Goal: Check status: Check status

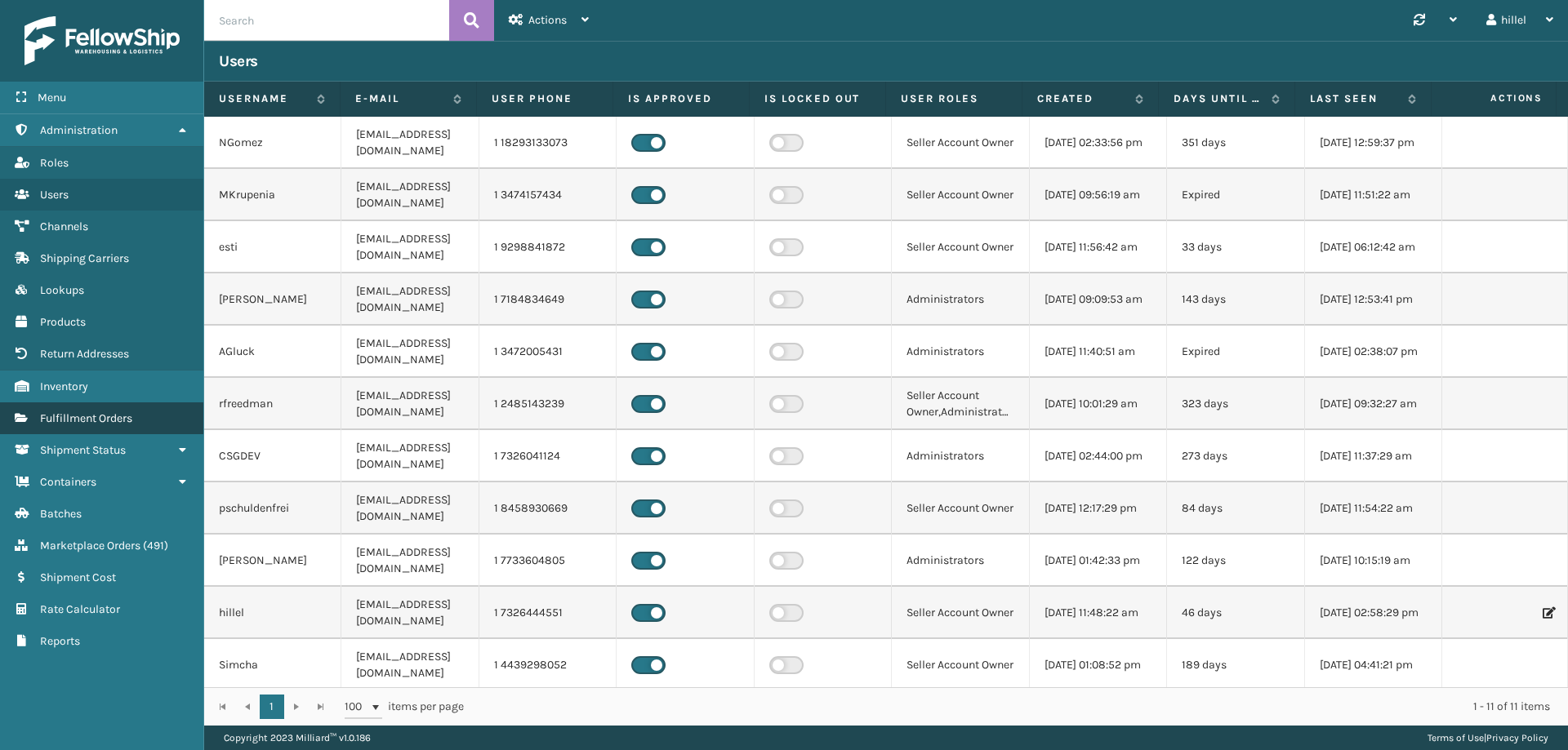
click at [131, 422] on span "Fulfillment Orders" at bounding box center [86, 419] width 92 height 14
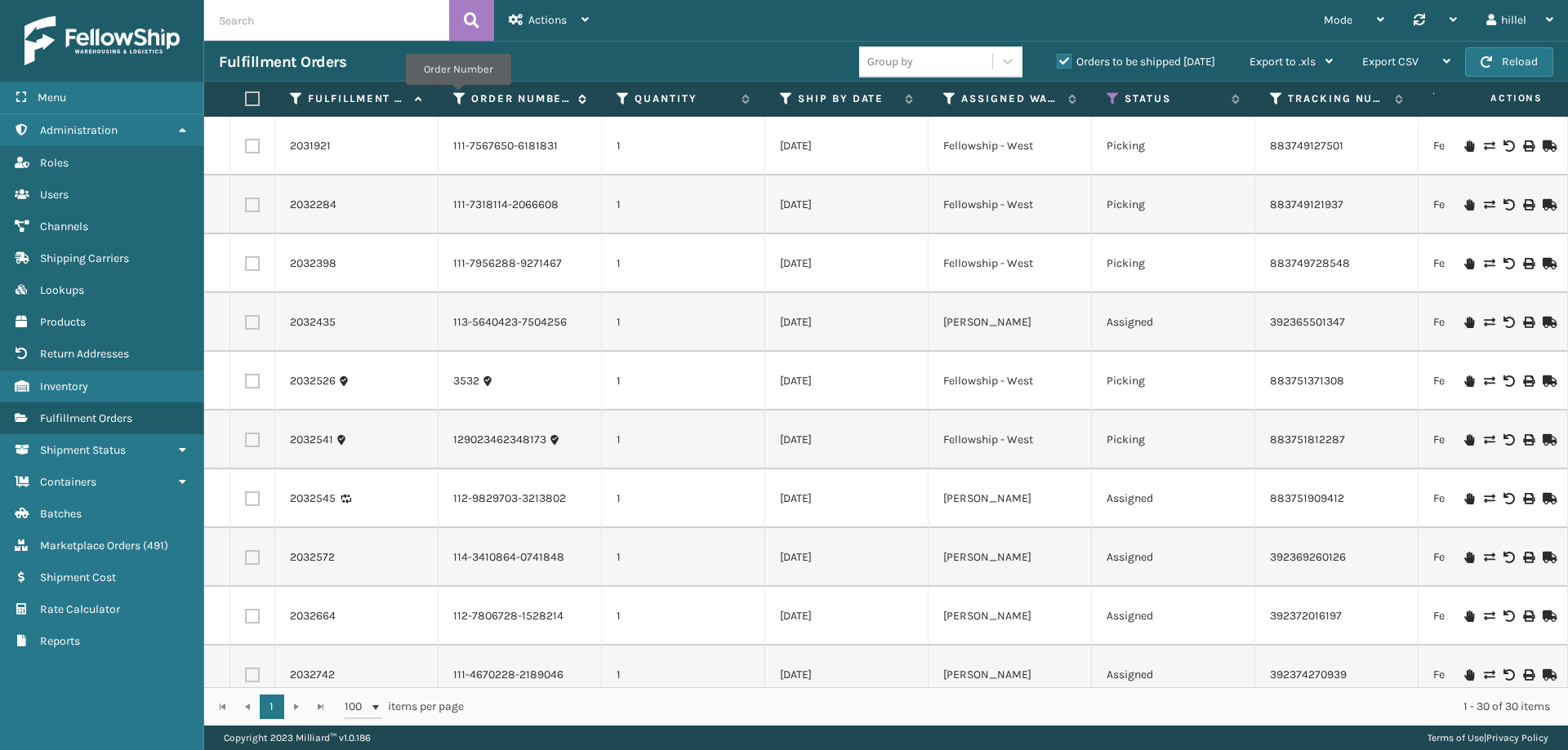
click at [458, 97] on icon at bounding box center [459, 98] width 13 height 14
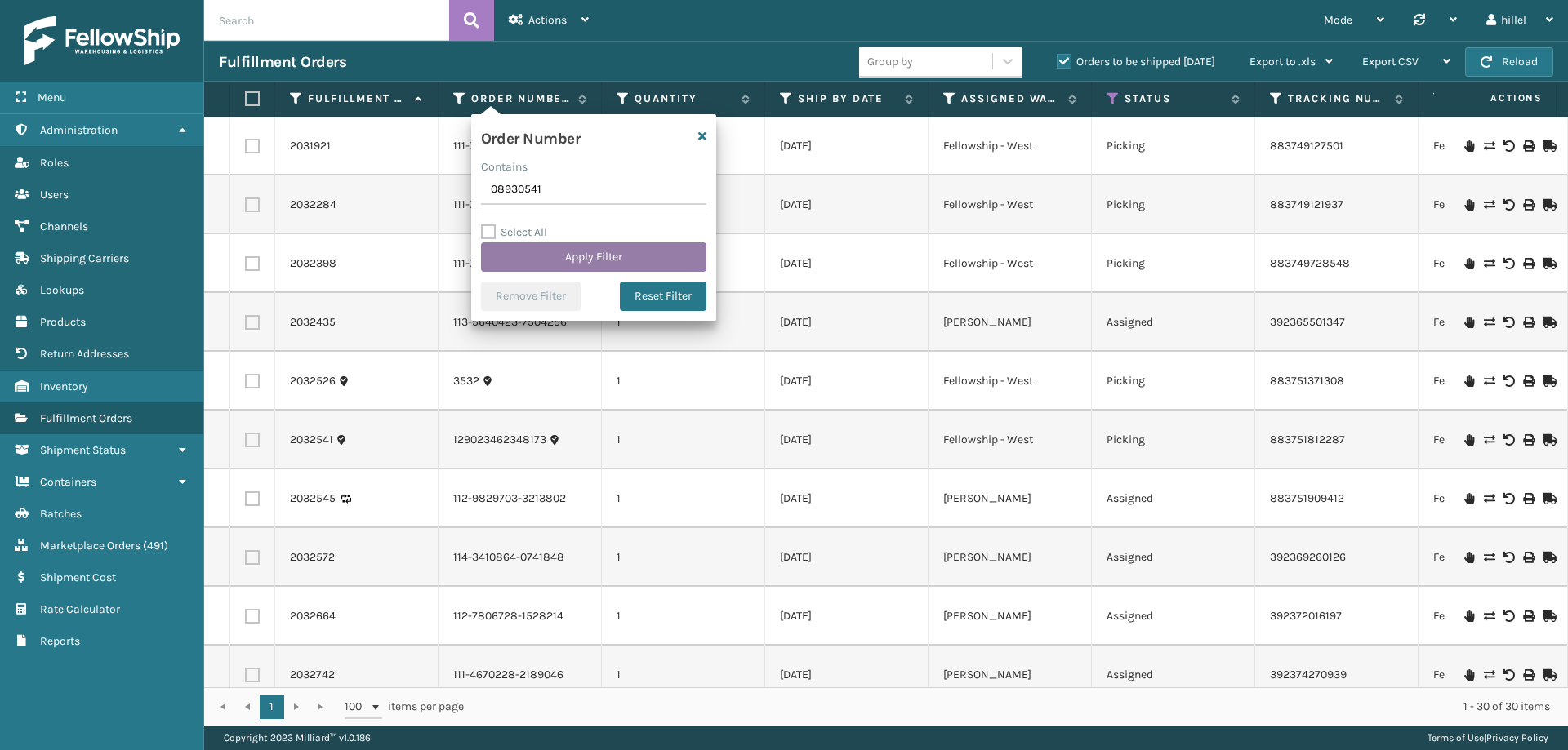
type input "08930541"
click at [590, 250] on button "Apply Filter" at bounding box center [594, 257] width 226 height 30
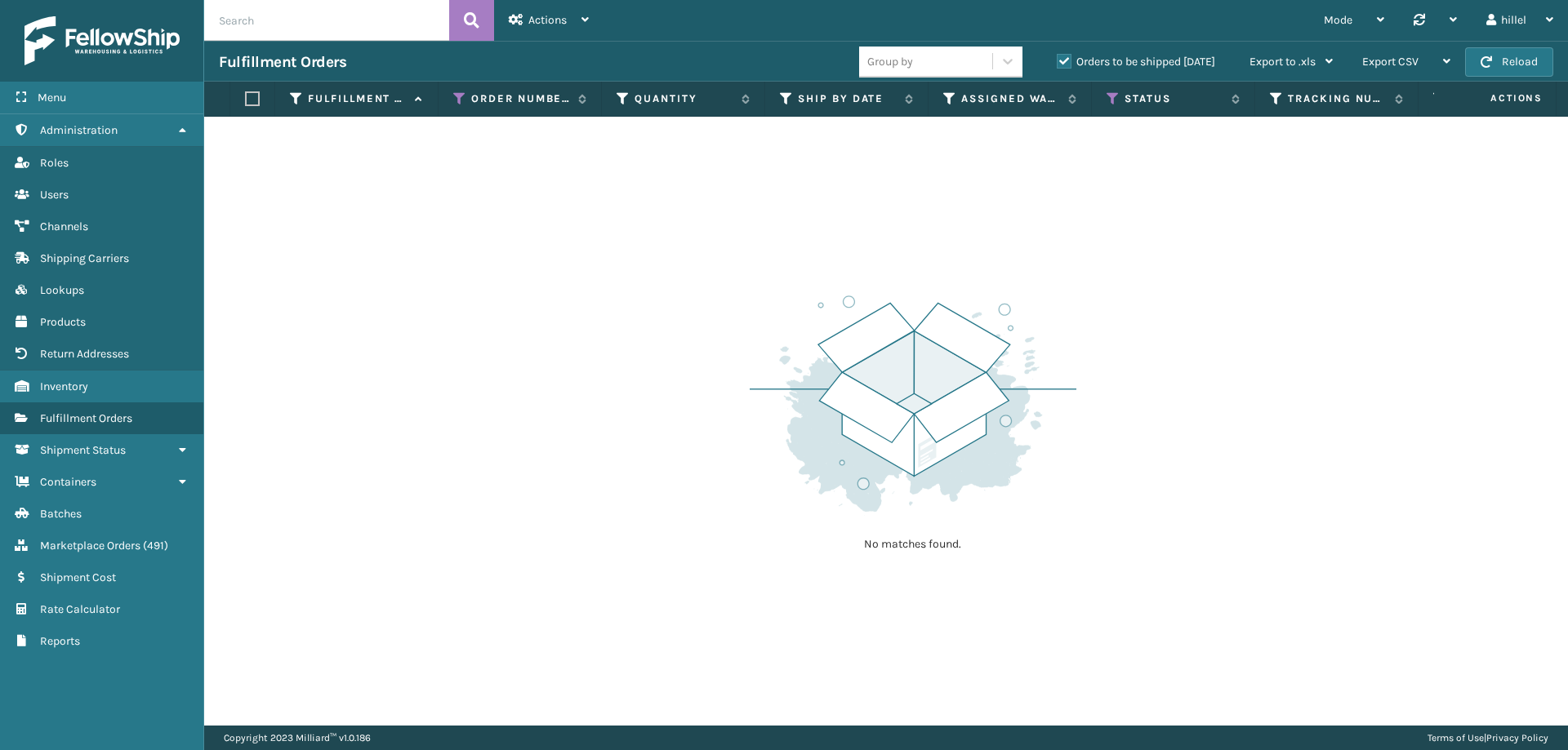
click at [1064, 59] on label "Orders to be shipped [DATE]" at bounding box center [1135, 62] width 159 height 14
click at [1058, 59] on input "Orders to be shipped [DATE]" at bounding box center [1057, 57] width 1 height 11
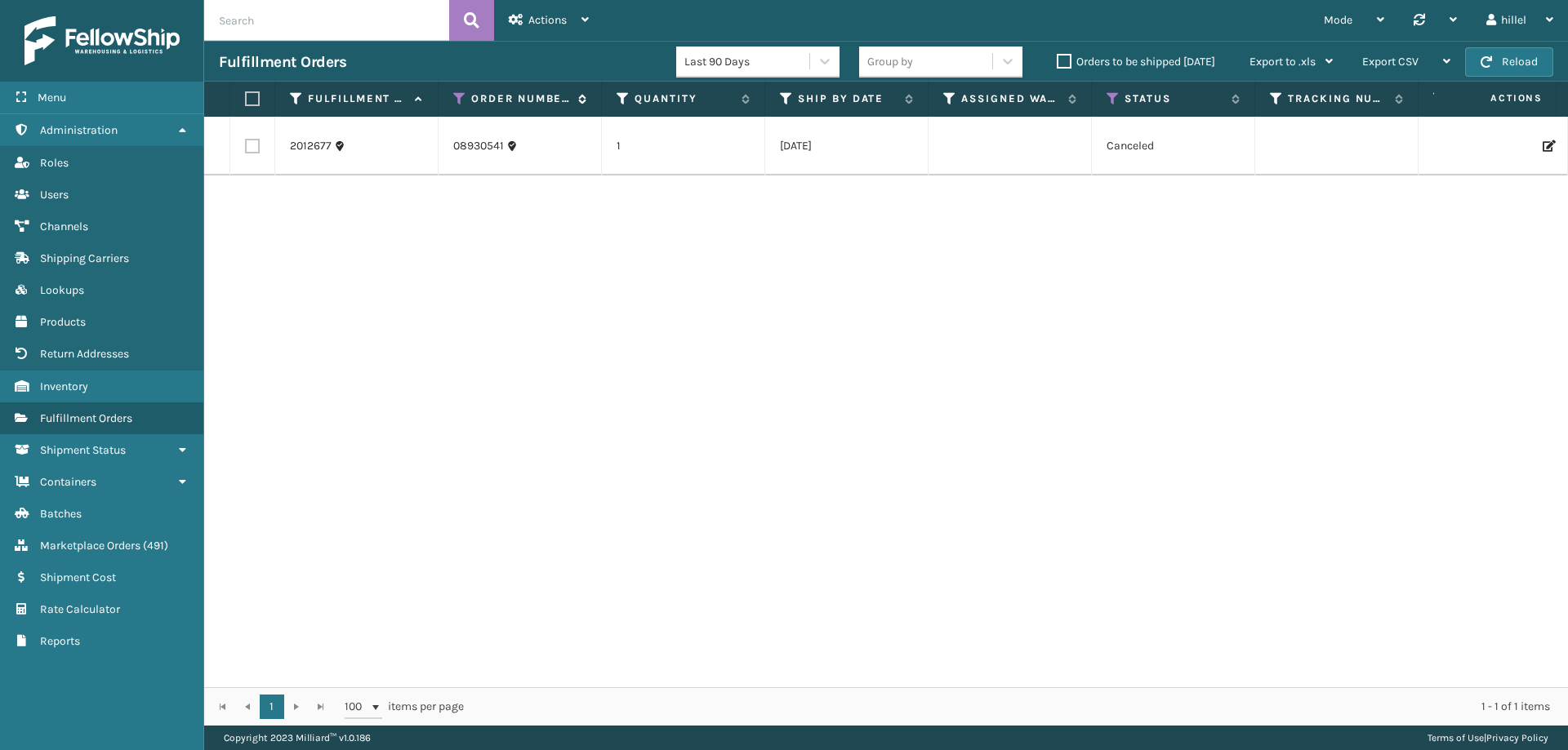
click at [457, 96] on icon at bounding box center [459, 98] width 13 height 14
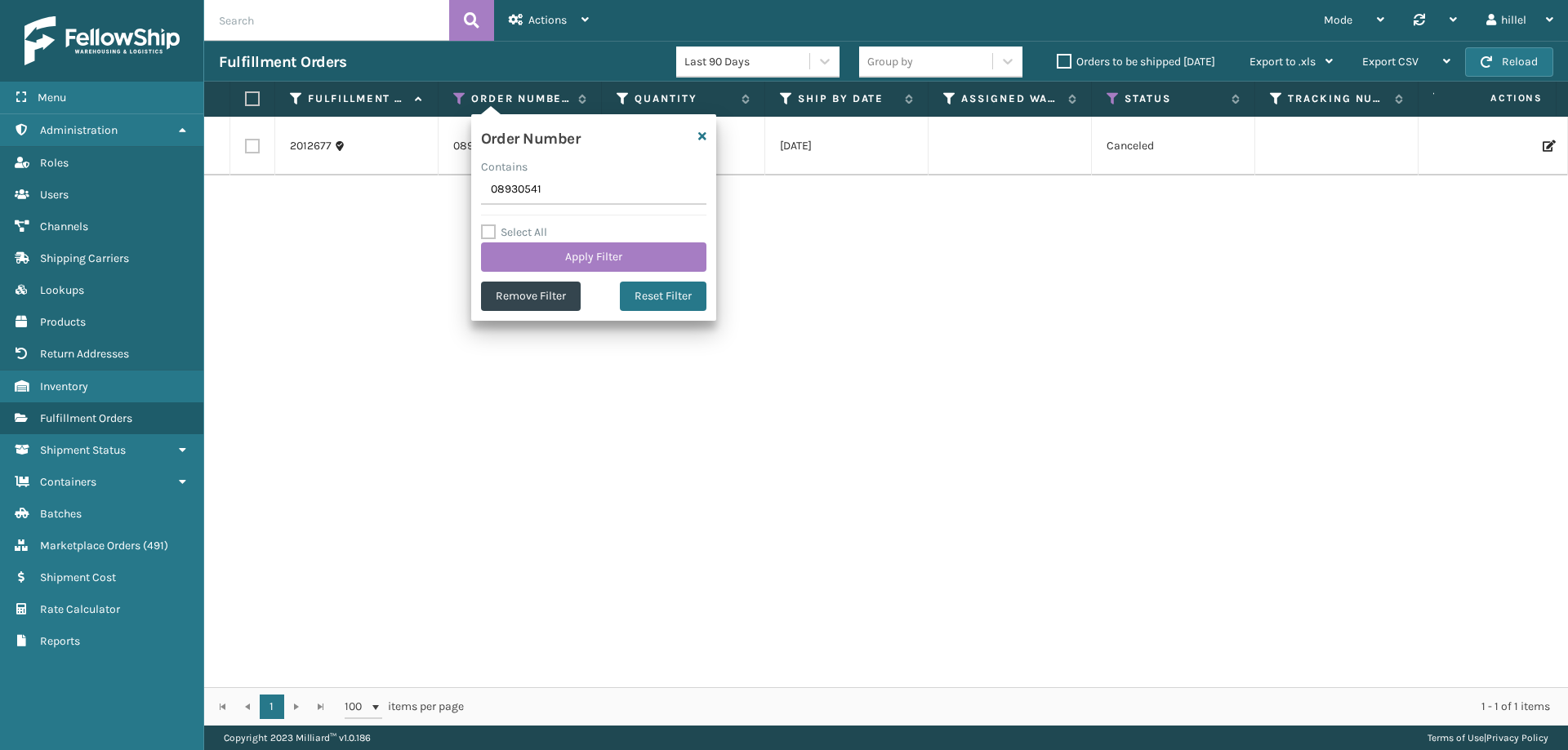
drag, startPoint x: 574, startPoint y: 189, endPoint x: 409, endPoint y: 179, distance: 165.3
click at [409, 179] on section "Fulfillment Orders Last 90 Days Group by Orders to be shipped [DATE] Export to …" at bounding box center [886, 383] width 1364 height 685
type input "09949472"
click at [547, 248] on button "Apply Filter" at bounding box center [594, 257] width 226 height 30
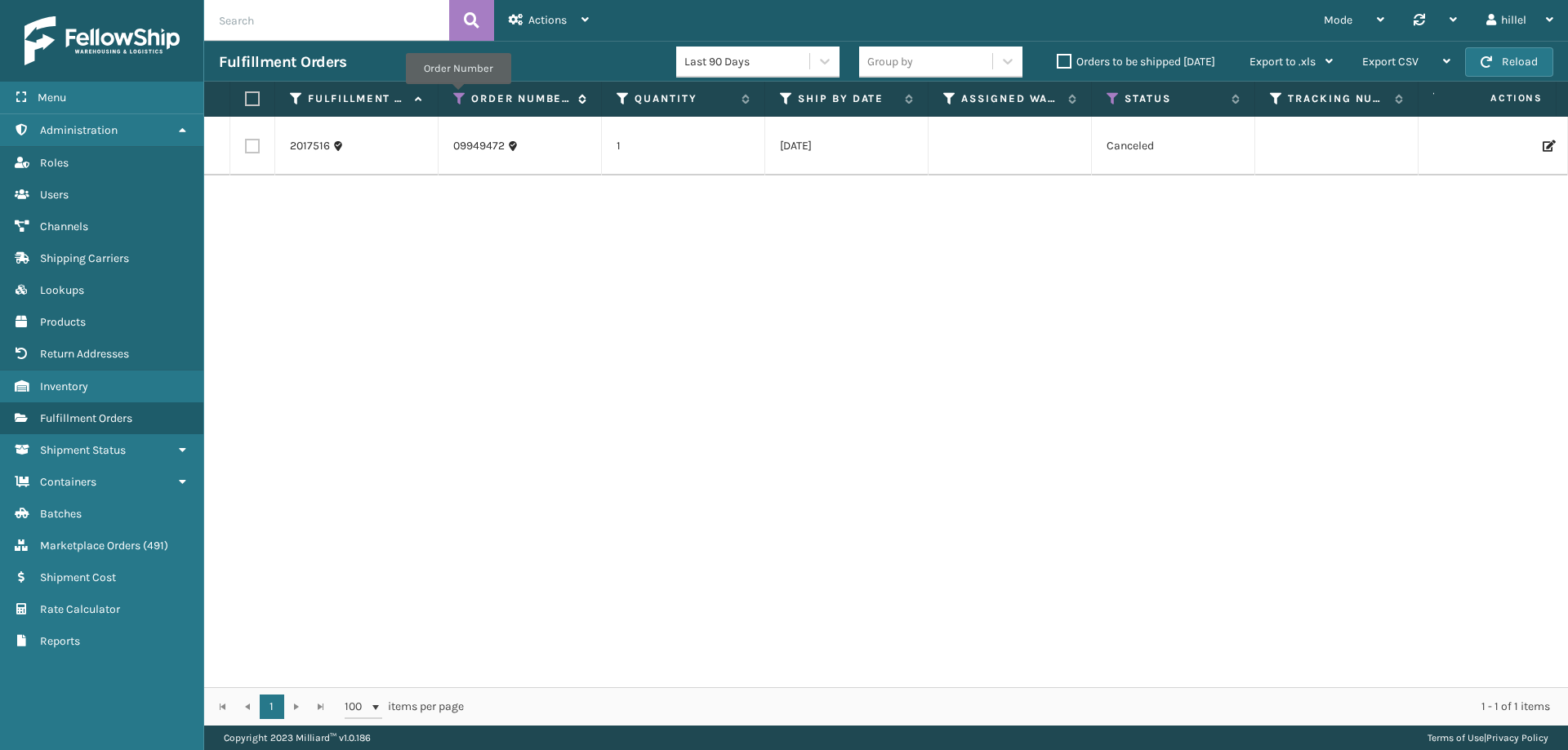
click at [458, 96] on icon at bounding box center [459, 98] width 13 height 14
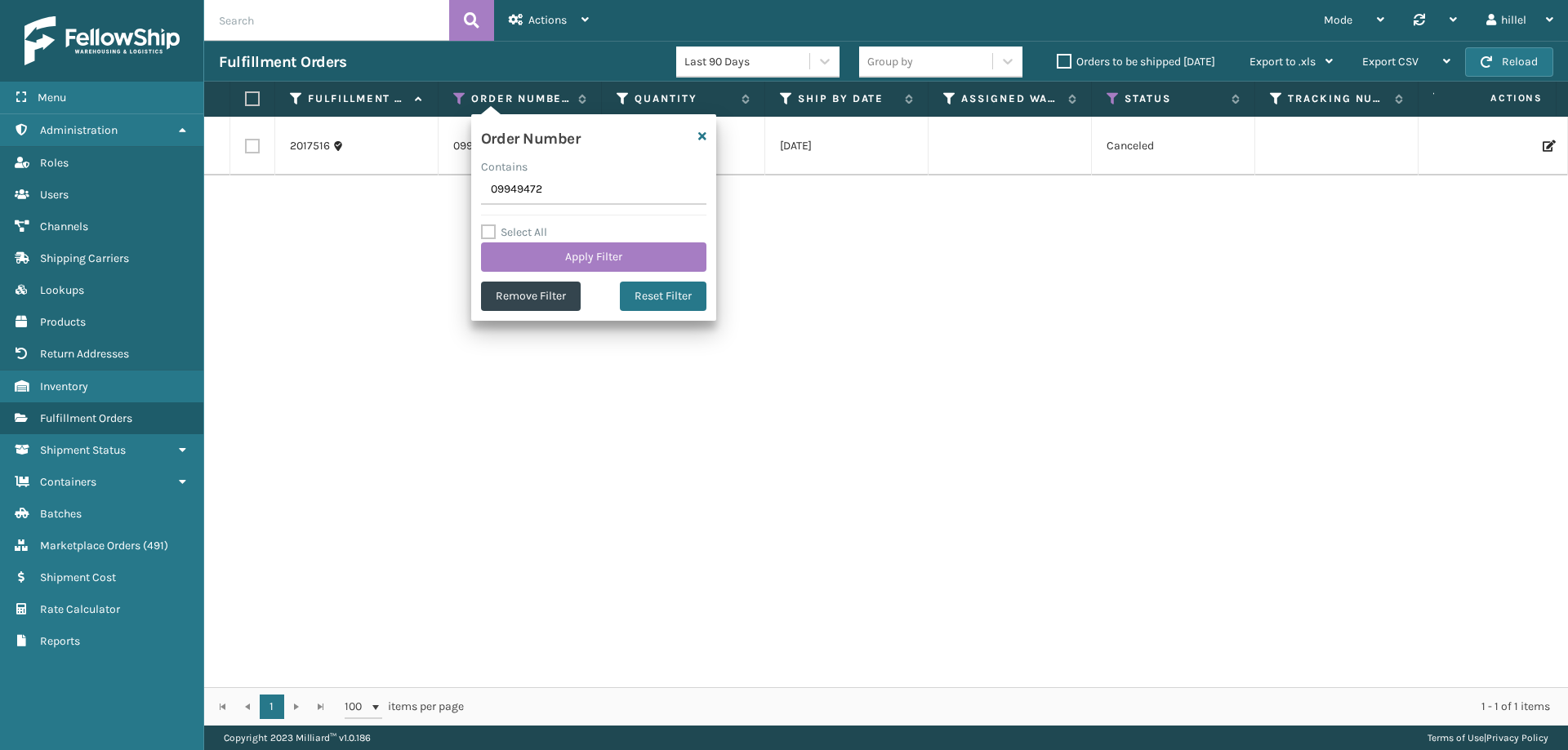
drag, startPoint x: 587, startPoint y: 194, endPoint x: 423, endPoint y: 191, distance: 164.0
click at [386, 184] on section "Fulfillment Orders Last 90 Days Group by Orders to be shipped [DATE] Export to …" at bounding box center [886, 383] width 1364 height 685
type input "09949535"
click at [553, 244] on button "Apply Filter" at bounding box center [594, 257] width 226 height 30
